Goal: Book appointment/travel/reservation

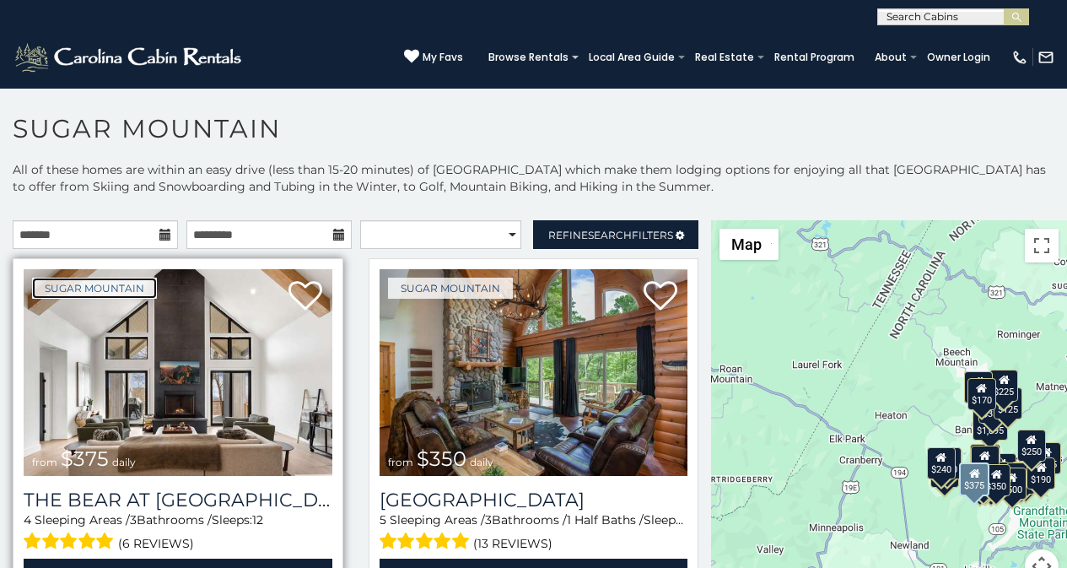
click at [47, 278] on link "Sugar Mountain" at bounding box center [94, 287] width 125 height 21
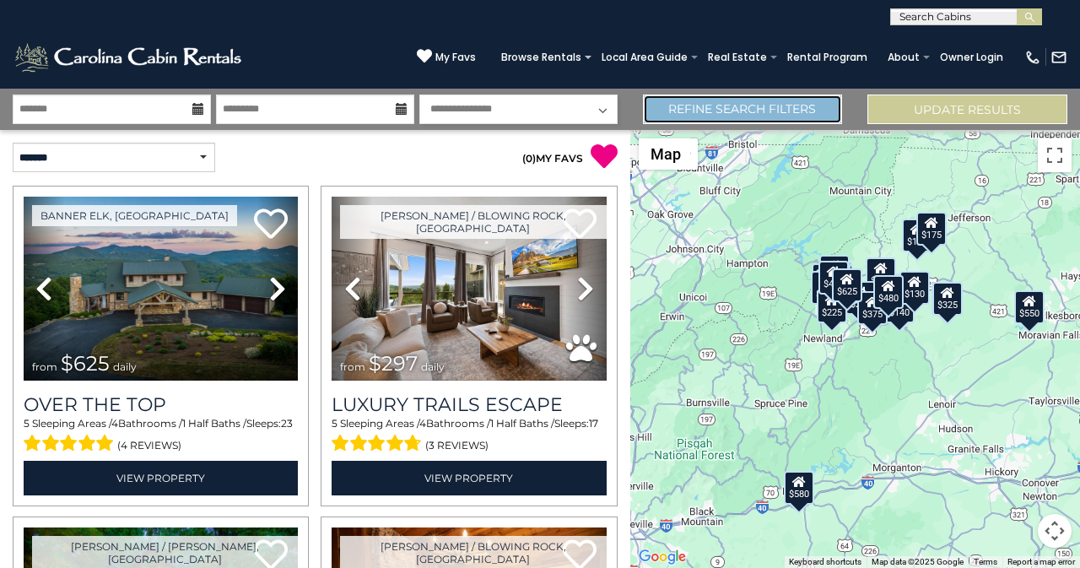
click at [671, 99] on link "Refine Search Filters" at bounding box center [743, 109] width 200 height 30
